Goal: Book appointment/travel/reservation

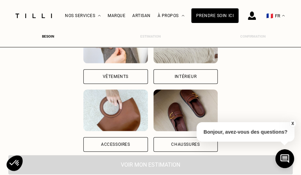
scroll to position [69, 0]
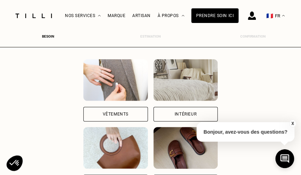
click at [120, 114] on div "Vêtements" at bounding box center [116, 114] width 26 height 4
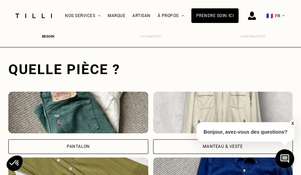
scroll to position [213, 3]
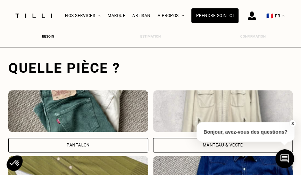
click at [95, 143] on div "Pantalon" at bounding box center [78, 145] width 140 height 15
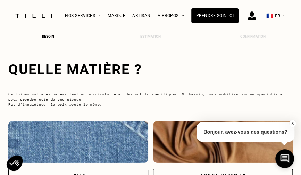
scroll to position [646, 3]
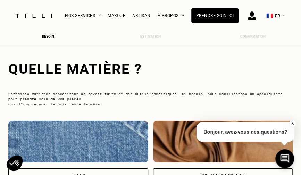
click at [108, 136] on img at bounding box center [78, 142] width 140 height 42
select select "FR"
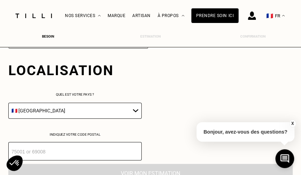
scroll to position [978, 3]
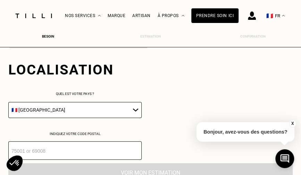
click at [116, 109] on select "🇩🇪 [GEOGRAPHIC_DATA] 🇦🇹 [GEOGRAPHIC_DATA] 🇧🇪 [GEOGRAPHIC_DATA] 🇧🇬 Bulgarie 🇨🇾 C…" at bounding box center [74, 110] width 133 height 16
click at [8, 102] on select "🇩🇪 [GEOGRAPHIC_DATA] 🇦🇹 [GEOGRAPHIC_DATA] 🇧🇪 [GEOGRAPHIC_DATA] 🇧🇬 Bulgarie 🇨🇾 C…" at bounding box center [74, 110] width 133 height 16
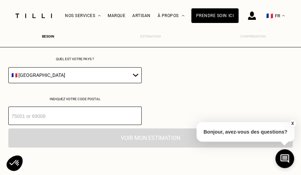
click at [93, 115] on input "number" at bounding box center [74, 115] width 133 height 18
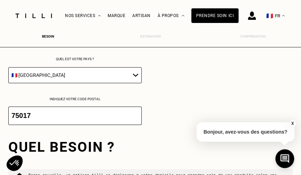
scroll to position [1091, 3]
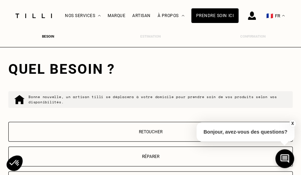
type input "75017"
click at [154, 156] on p "Réparer" at bounding box center [150, 156] width 277 height 5
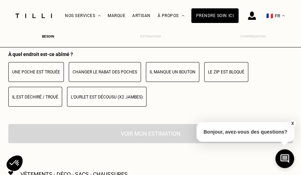
scroll to position [1273, 3]
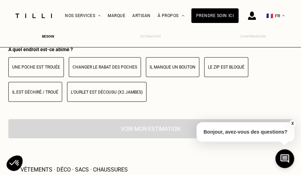
click at [30, 96] on button "Il est déchiré / troué" at bounding box center [35, 92] width 54 height 20
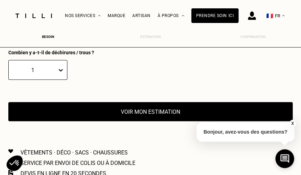
scroll to position [1342, 3]
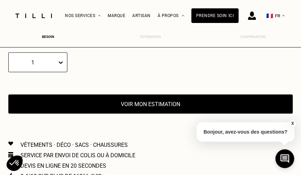
click at [56, 71] on div "1" at bounding box center [37, 62] width 59 height 20
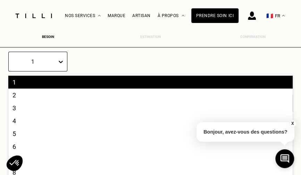
scroll to position [1348, 0]
click at [21, 99] on div "2" at bounding box center [150, 94] width 284 height 13
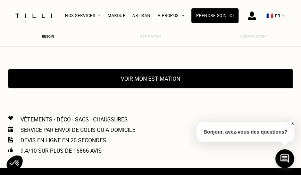
scroll to position [1382, 0]
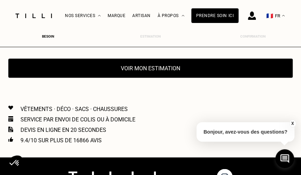
click at [141, 69] on button "Voir mon estimation" at bounding box center [150, 68] width 284 height 19
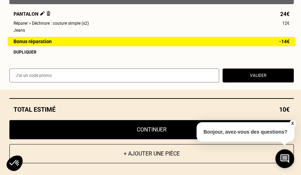
scroll to position [1487, 0]
click at [176, 128] on button "Continuer" at bounding box center [151, 129] width 284 height 19
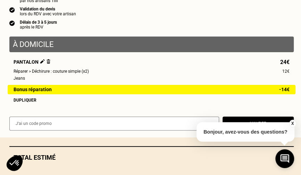
select select "FR"
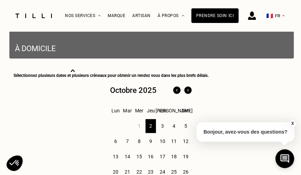
scroll to position [313, 0]
